Goal: Task Accomplishment & Management: Manage account settings

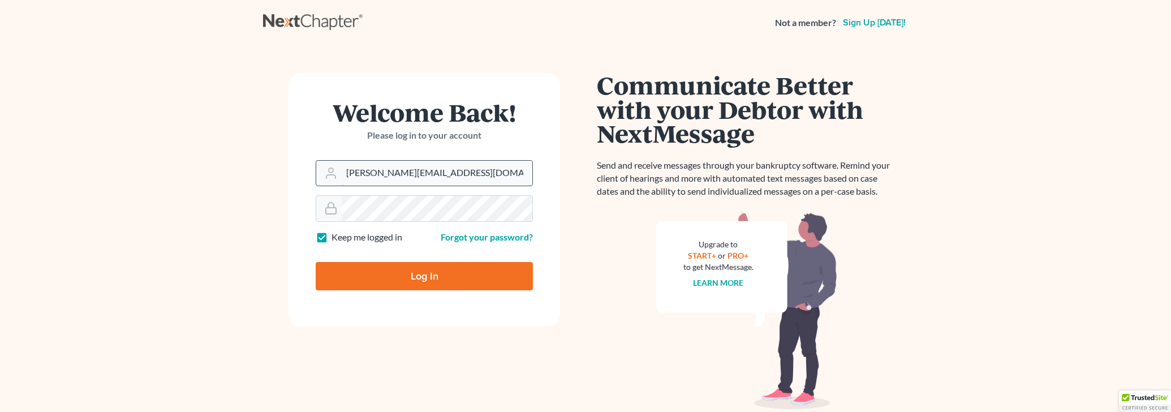
click at [502, 171] on input "jenny@fieldjerger.com" at bounding box center [437, 173] width 191 height 25
drag, startPoint x: 497, startPoint y: 171, endPoint x: 264, endPoint y: 169, distance: 233.6
click at [342, 169] on input "jenny@fieldjerger.com" at bounding box center [437, 173] width 191 height 25
click at [264, 169] on div "Welcome Back! Please log in to your account Email Address jenny@fieldjerger.com…" at bounding box center [424, 241] width 322 height 336
click at [416, 281] on input "Log In" at bounding box center [424, 276] width 217 height 28
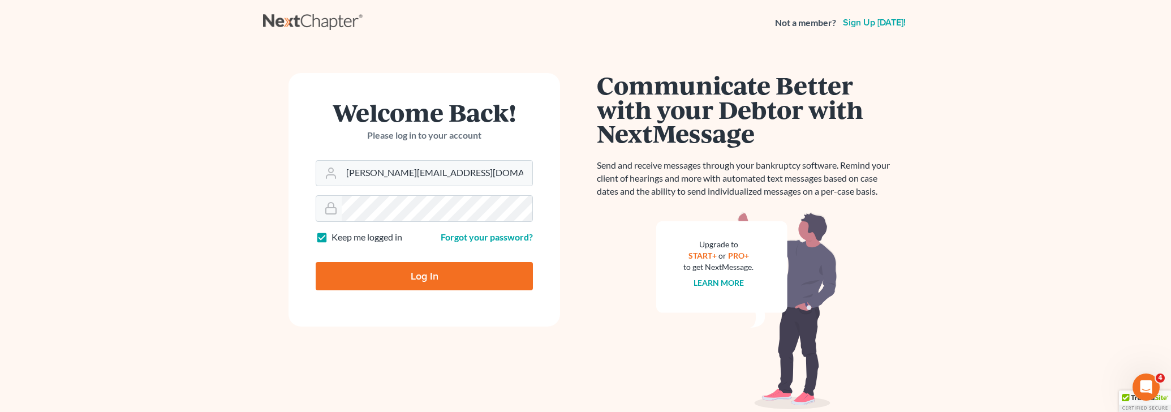
type input "Thinking..."
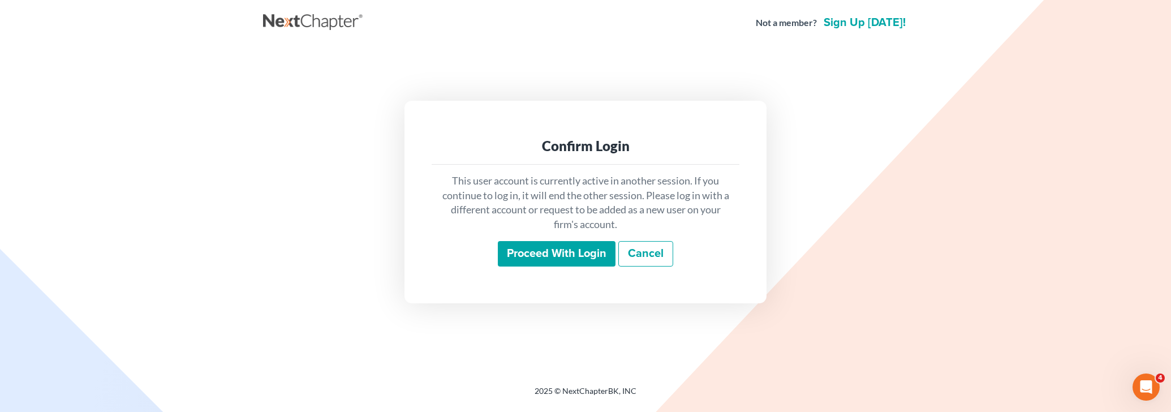
click at [656, 257] on link "Cancel" at bounding box center [645, 254] width 55 height 26
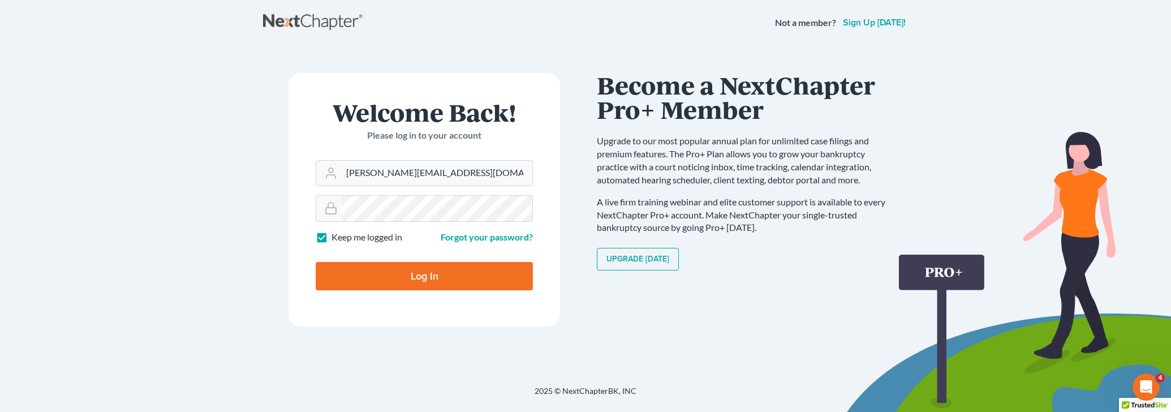
click at [406, 273] on input "Log In" at bounding box center [424, 276] width 217 height 28
type input "Thinking..."
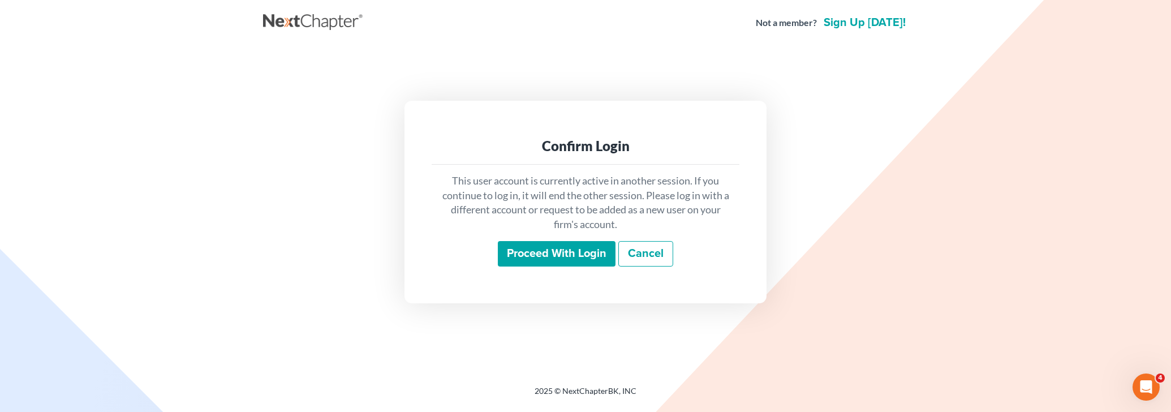
click at [650, 250] on link "Cancel" at bounding box center [645, 254] width 55 height 26
